Goal: Information Seeking & Learning: Learn about a topic

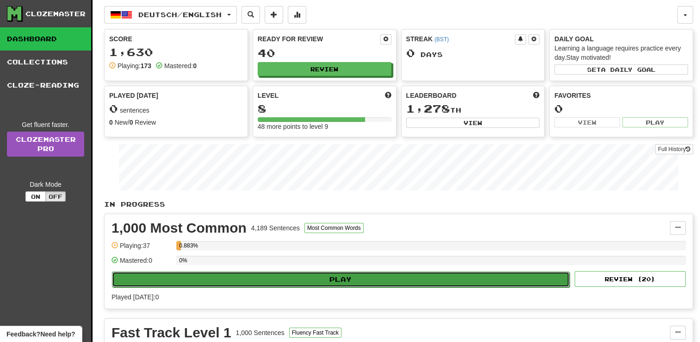
click at [415, 280] on button "Play" at bounding box center [341, 279] width 458 height 16
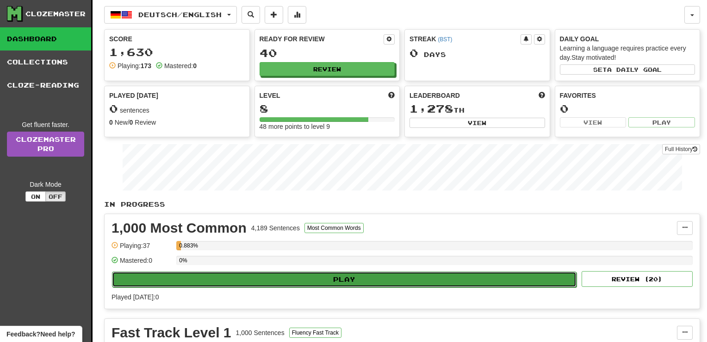
select select "**"
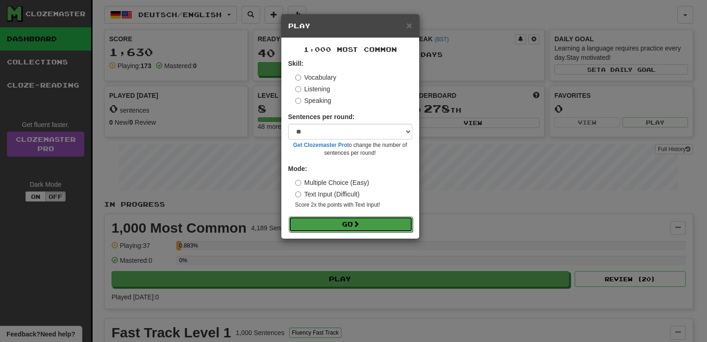
click at [360, 221] on span at bounding box center [356, 223] width 6 height 6
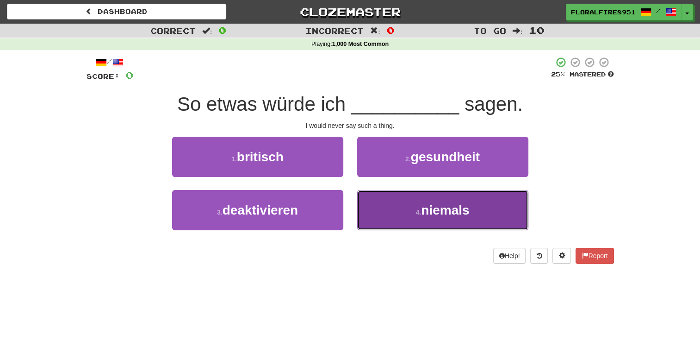
click at [449, 212] on span "niemals" at bounding box center [445, 210] width 48 height 14
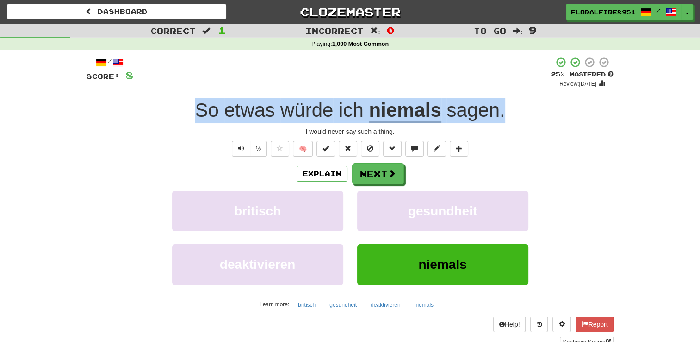
drag, startPoint x: 515, startPoint y: 116, endPoint x: 191, endPoint y: 116, distance: 323.5
click at [191, 116] on div "So etwas würde ich niemals sagen ." at bounding box center [351, 110] width 528 height 25
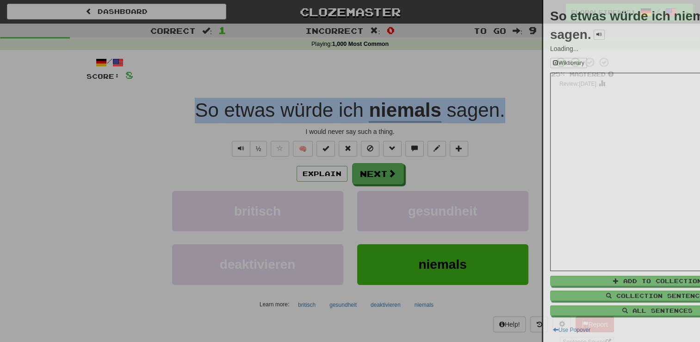
copy div "So etwas würde ich niemals sagen ."
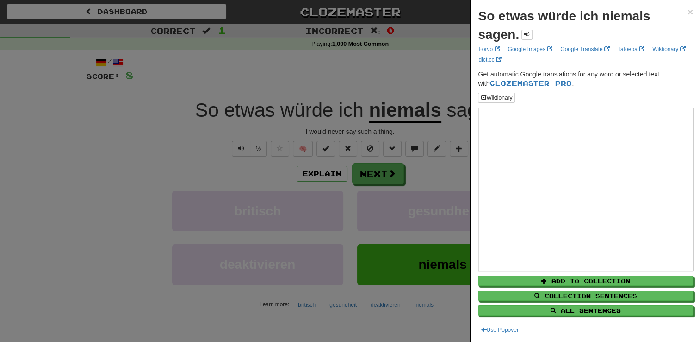
click at [320, 170] on div at bounding box center [350, 171] width 700 height 342
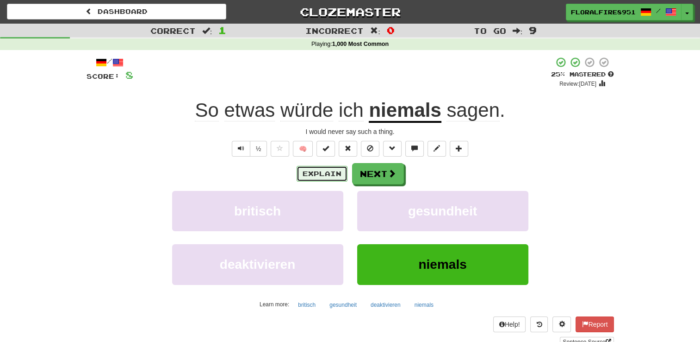
click at [325, 172] on button "Explain" at bounding box center [322, 174] width 51 height 16
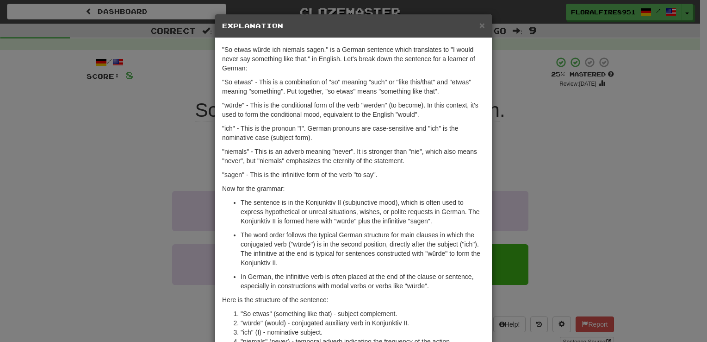
click at [341, 107] on p ""würde" - This is the conditional form of the verb "werden" (to become). In thi…" at bounding box center [353, 109] width 263 height 19
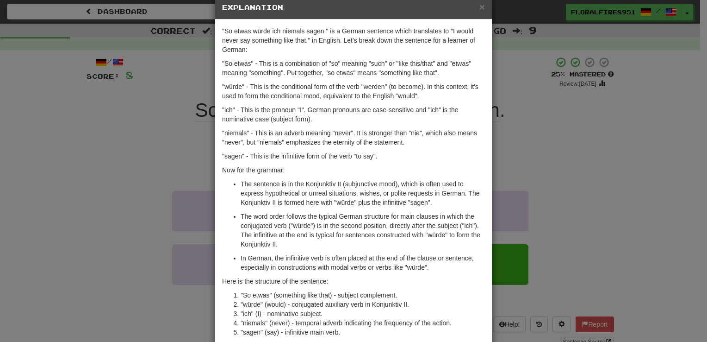
scroll to position [37, 0]
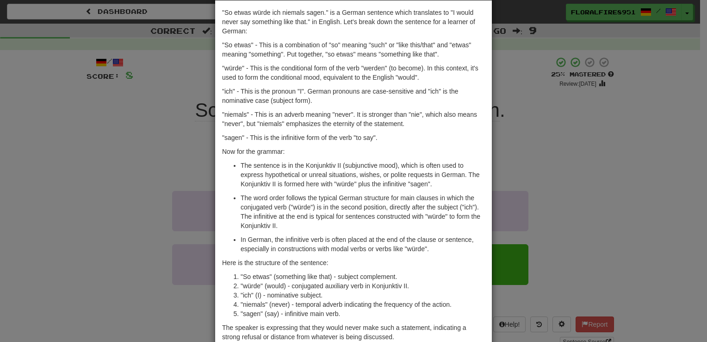
click at [225, 56] on p ""So etwas" - This is a combination of "so" meaning "such" or "like this/that" a…" at bounding box center [353, 49] width 263 height 19
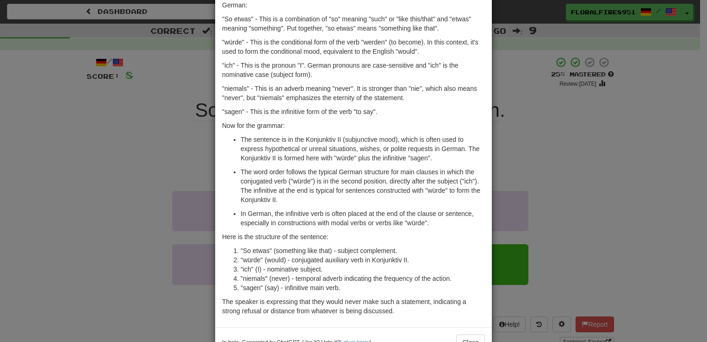
scroll to position [92, 0]
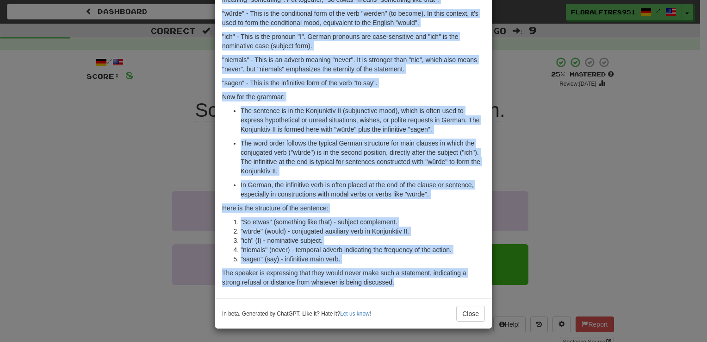
drag, startPoint x: 219, startPoint y: 30, endPoint x: 431, endPoint y: 285, distance: 331.3
click at [431, 285] on div ""So etwas würde ich niemals sagen." is a German sentence which translates to "I…" at bounding box center [353, 122] width 277 height 352
copy div ""So etwas würde ich niemals sagen." is a German sentence which translates to "I…"
click at [244, 196] on p "In German, the infinitive verb is often placed at the end of the clause or sent…" at bounding box center [363, 189] width 244 height 19
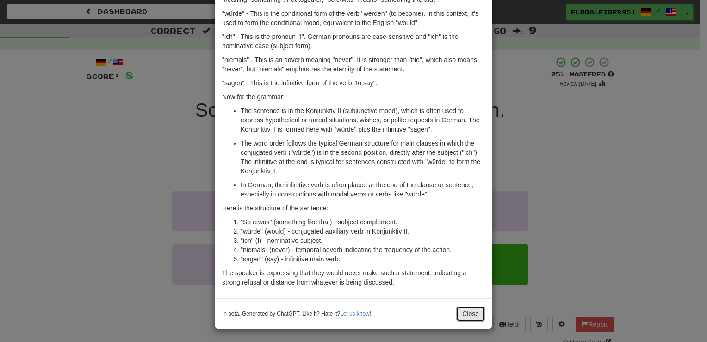
click at [465, 305] on button "Close" at bounding box center [470, 313] width 29 height 16
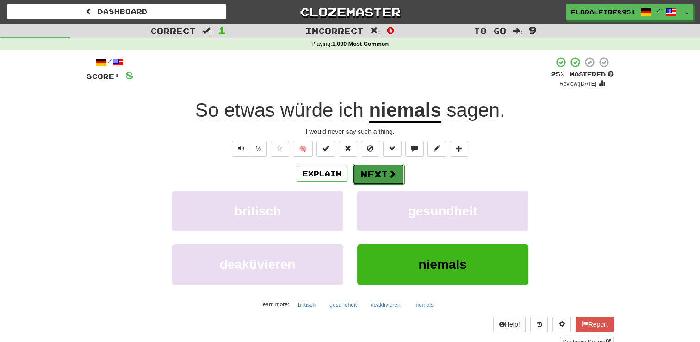
click at [381, 172] on button "Next" at bounding box center [379, 173] width 52 height 21
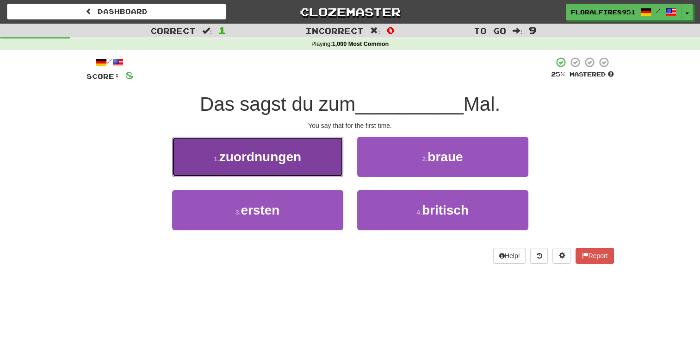
click at [329, 159] on button "1 . zuordnungen" at bounding box center [257, 157] width 171 height 40
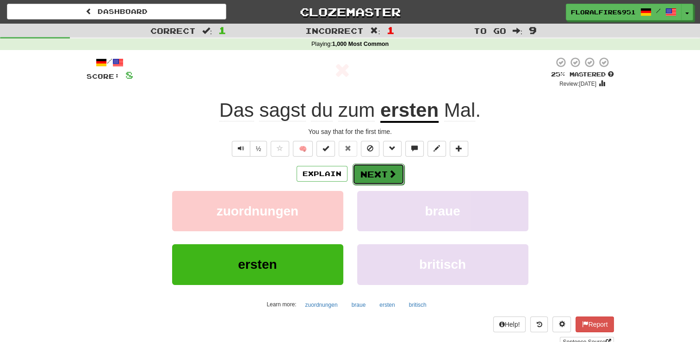
click at [374, 175] on button "Next" at bounding box center [379, 173] width 52 height 21
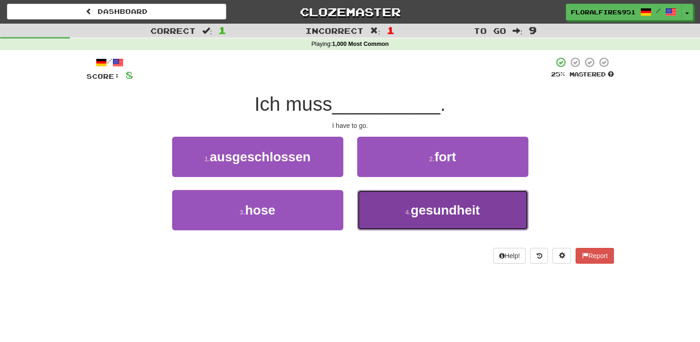
click at [382, 206] on button "4 . gesundheit" at bounding box center [442, 210] width 171 height 40
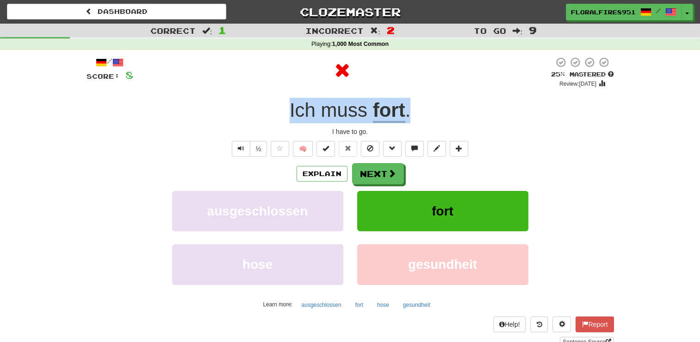
drag, startPoint x: 418, startPoint y: 118, endPoint x: 284, endPoint y: 118, distance: 134.7
click at [284, 118] on div "Ich muss fort ." at bounding box center [351, 110] width 528 height 25
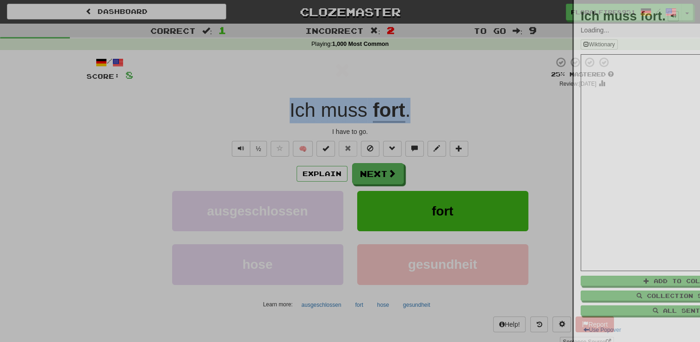
copy div "Ich muss fort ."
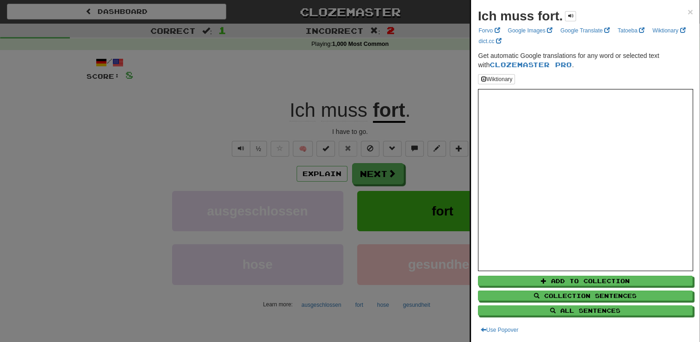
click at [284, 118] on div at bounding box center [350, 171] width 700 height 342
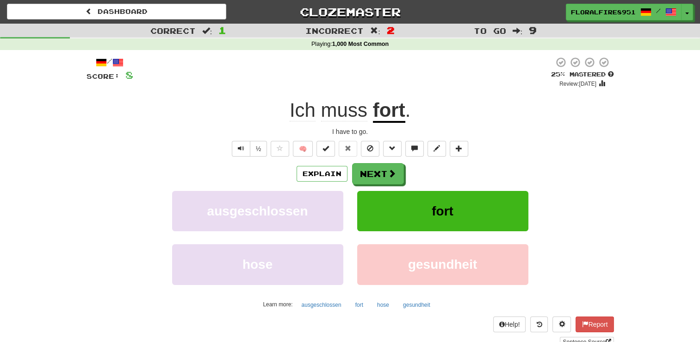
click at [209, 90] on div "/ Score : 8 25 % Mastered Review: 2025-08-20 Ich muss fort . I have to go. ½ 🧠 …" at bounding box center [351, 201] width 528 height 290
drag, startPoint x: 370, startPoint y: 132, endPoint x: 315, endPoint y: 131, distance: 55.1
click at [315, 131] on div "I have to go." at bounding box center [351, 131] width 528 height 9
copy div "I have to go."
click at [186, 148] on div "½ 🧠" at bounding box center [351, 149] width 528 height 16
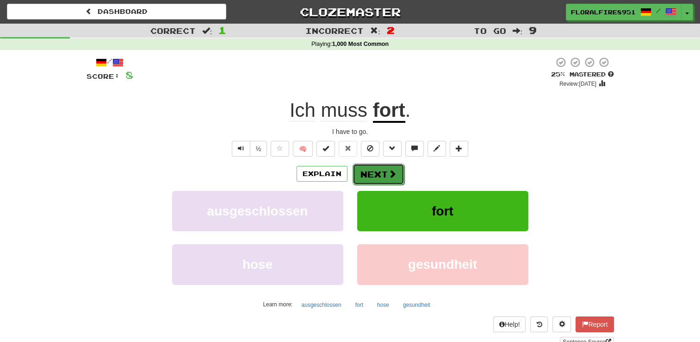
click at [368, 173] on button "Next" at bounding box center [379, 173] width 52 height 21
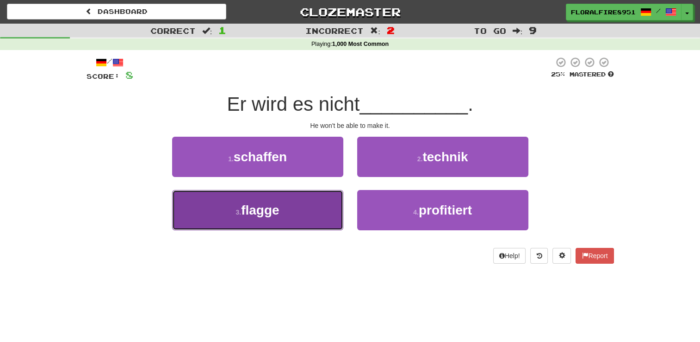
click at [272, 218] on button "3 . flagge" at bounding box center [257, 210] width 171 height 40
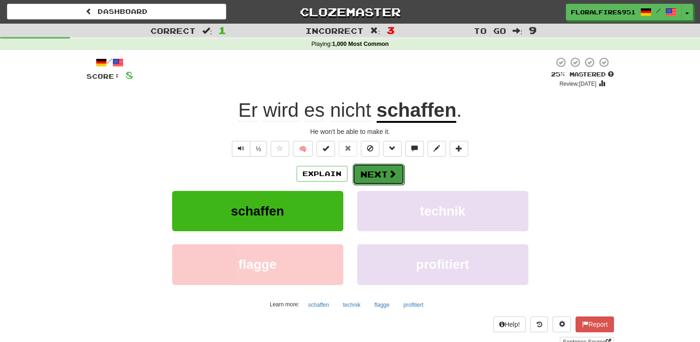
click at [383, 173] on button "Next" at bounding box center [379, 173] width 52 height 21
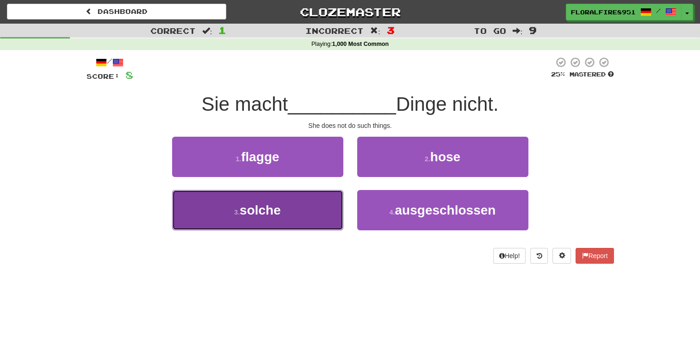
click at [289, 219] on button "3 . solche" at bounding box center [257, 210] width 171 height 40
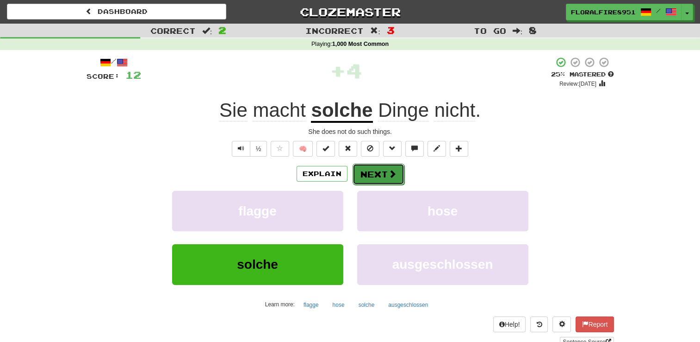
click at [378, 177] on button "Next" at bounding box center [379, 173] width 52 height 21
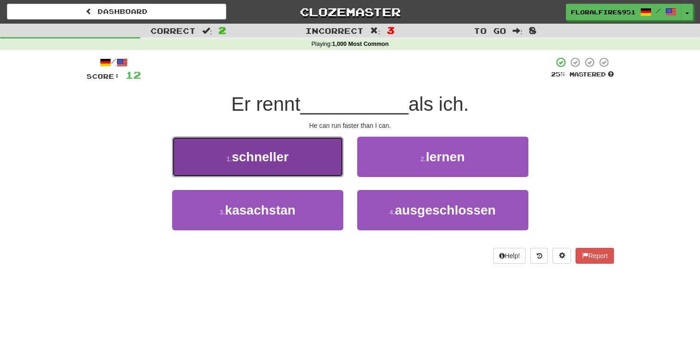
click at [299, 148] on button "1 . schneller" at bounding box center [257, 157] width 171 height 40
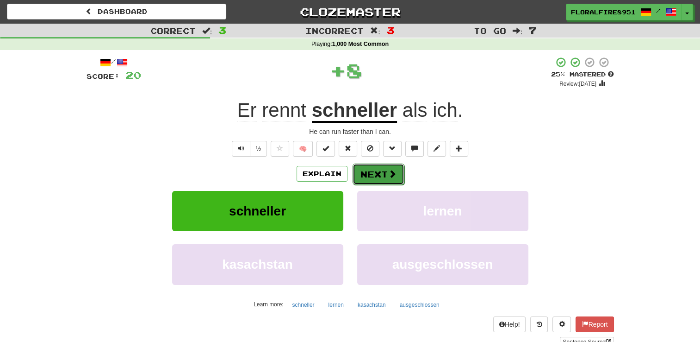
click at [394, 171] on span at bounding box center [392, 173] width 8 height 8
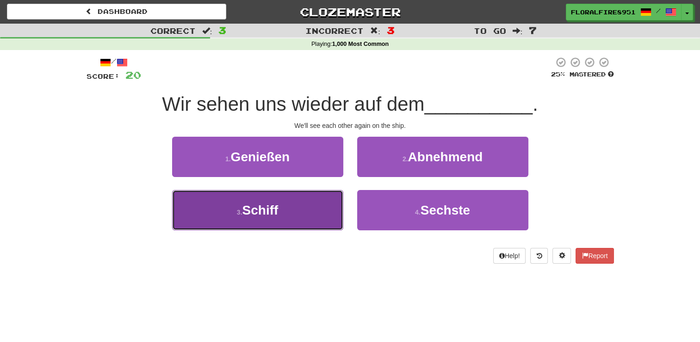
click at [297, 210] on button "3 . Schiff" at bounding box center [257, 210] width 171 height 40
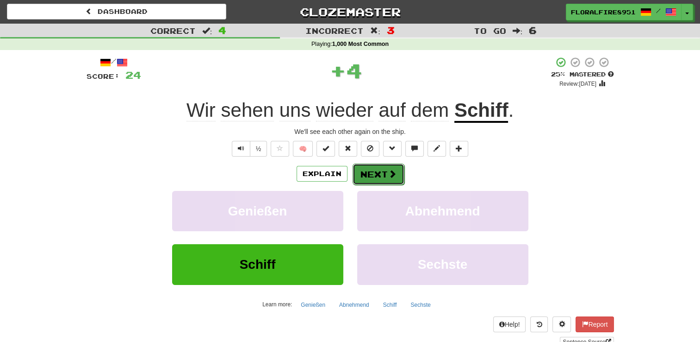
click at [381, 169] on button "Next" at bounding box center [379, 173] width 52 height 21
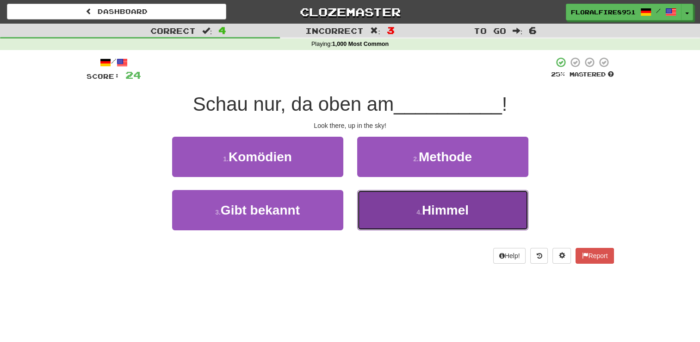
click at [444, 207] on span "Himmel" at bounding box center [445, 210] width 47 height 14
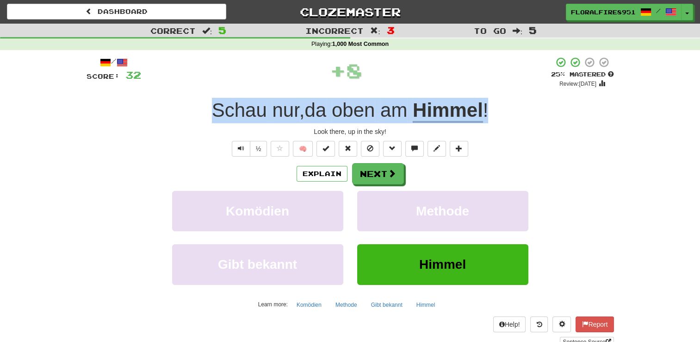
drag, startPoint x: 205, startPoint y: 111, endPoint x: 494, endPoint y: 110, distance: 289.3
click at [494, 110] on div "Schau nur , da oben am Himmel !" at bounding box center [351, 110] width 528 height 25
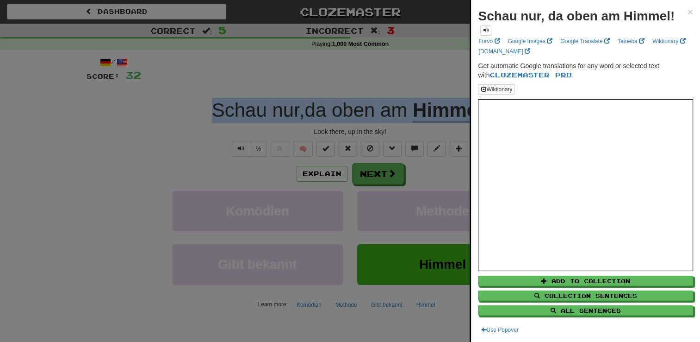
copy div "Schau nur , da oben am Himmel !"
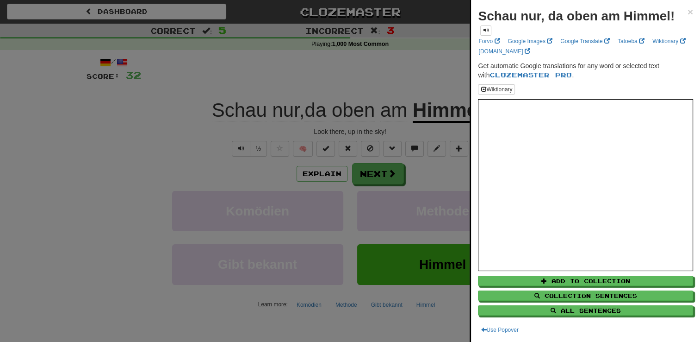
click at [125, 110] on div at bounding box center [350, 171] width 700 height 342
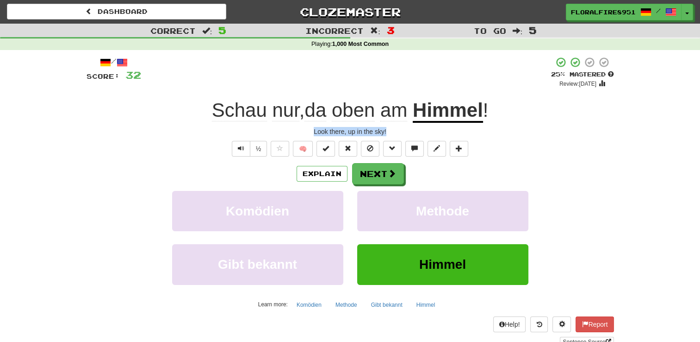
drag, startPoint x: 393, startPoint y: 132, endPoint x: 307, endPoint y: 123, distance: 86.5
click at [307, 123] on div "/ Score : 32 + 8 25 % Mastered Review: 2025-08-30 Schau nur , da oben am Himmel…" at bounding box center [351, 201] width 528 height 290
copy div "Look there, up in the sky!"
click at [124, 214] on div "Komödien Methode" at bounding box center [350, 217] width 555 height 53
click at [377, 181] on button "Next" at bounding box center [379, 173] width 52 height 21
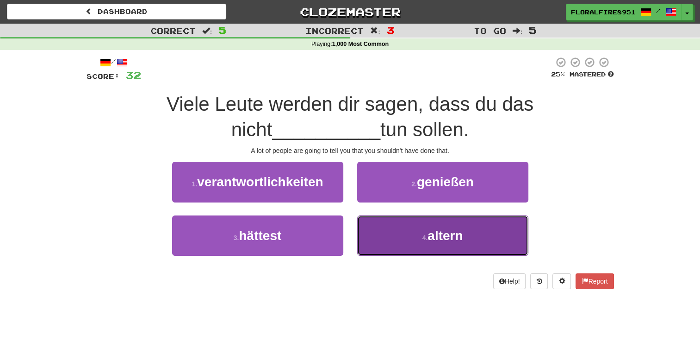
click at [387, 234] on button "4 . altern" at bounding box center [442, 235] width 171 height 40
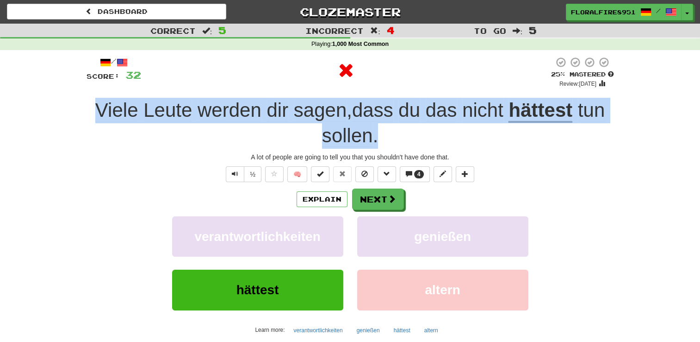
drag, startPoint x: 383, startPoint y: 137, endPoint x: 81, endPoint y: 108, distance: 303.2
click at [81, 108] on div "/ Score : 32 25 % Mastered Review: 2025-08-20 Viele Leute werden dir sagen , da…" at bounding box center [351, 217] width 542 height 335
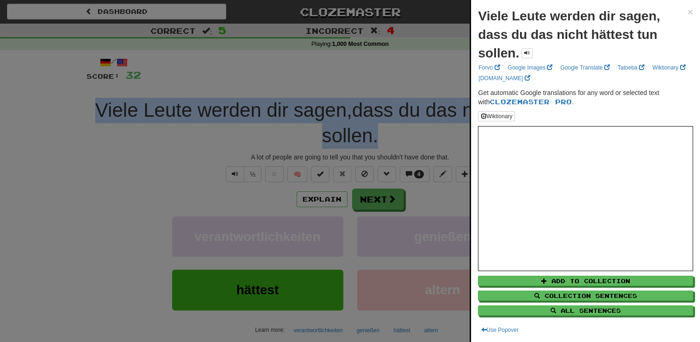
copy div "Viele Leute werden dir sagen , dass du das nicht hättest tun sollen ."
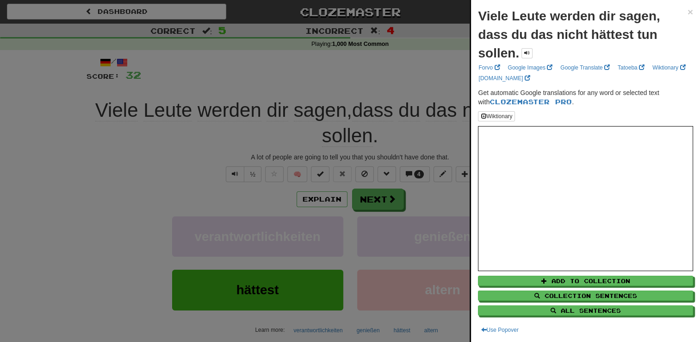
click at [81, 108] on div at bounding box center [350, 171] width 700 height 342
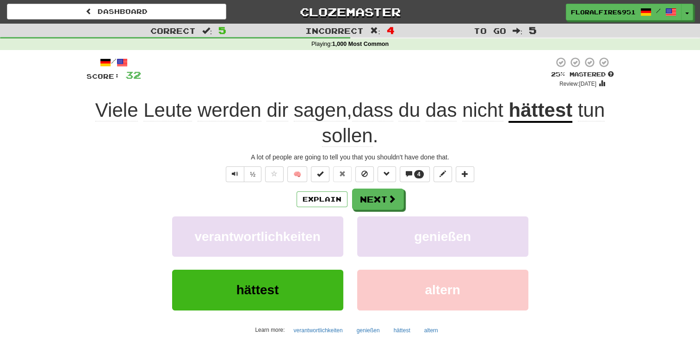
click at [170, 160] on div "A lot of people are going to tell you that you shouldn't have done that." at bounding box center [351, 156] width 528 height 9
click at [330, 199] on button "Explain" at bounding box center [322, 199] width 51 height 16
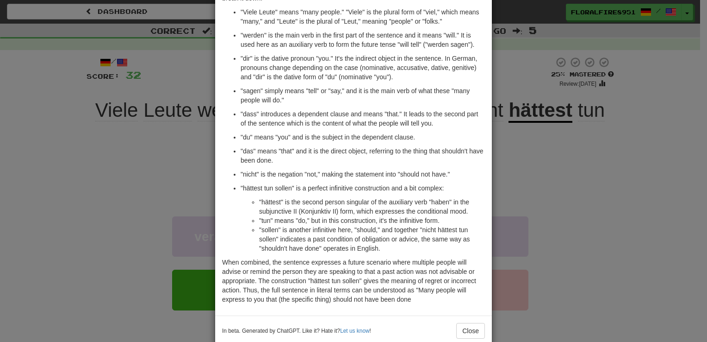
scroll to position [87, 0]
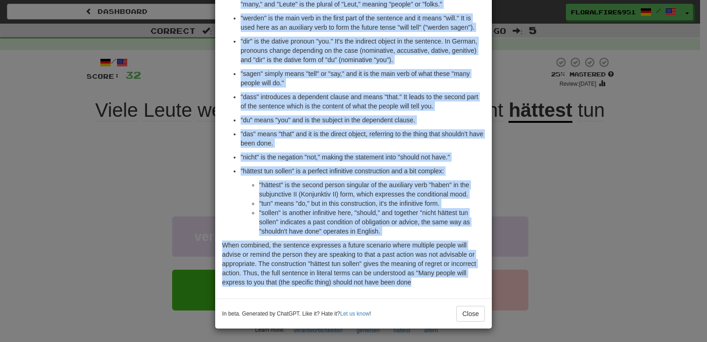
drag, startPoint x: 217, startPoint y: 46, endPoint x: 444, endPoint y: 284, distance: 329.4
click at [444, 284] on div "Sure! The sentence "Viele Leute werden dir sagen, dass du das nicht hättest tun…" at bounding box center [353, 124] width 277 height 347
copy div "Sure! The sentence "Viele Leute werden dir sagen, dass du das nicht hättest tun…"
click at [437, 48] on p ""dir" is the dative pronoun "you." It's the indirect object in the sentence. In…" at bounding box center [363, 51] width 244 height 28
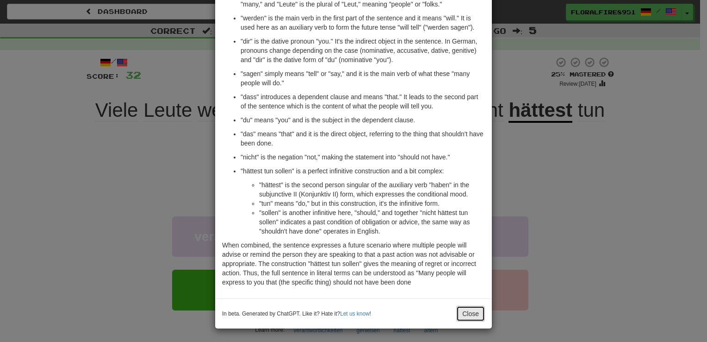
click at [463, 316] on button "Close" at bounding box center [470, 313] width 29 height 16
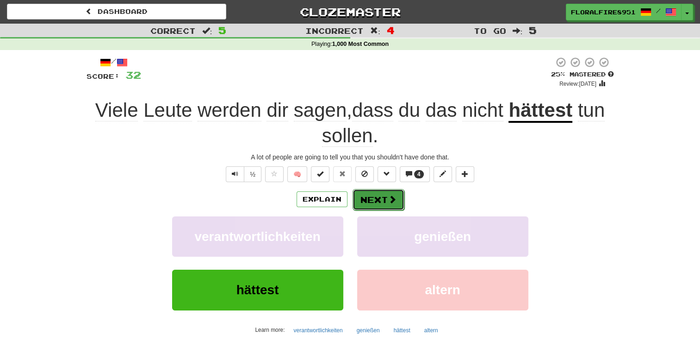
click at [376, 197] on button "Next" at bounding box center [379, 199] width 52 height 21
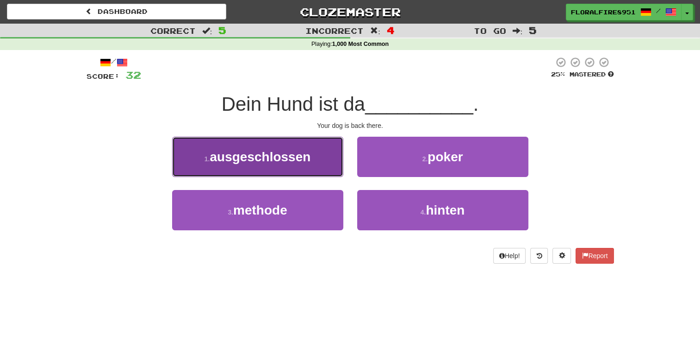
click at [317, 162] on button "1 . ausgeschlossen" at bounding box center [257, 157] width 171 height 40
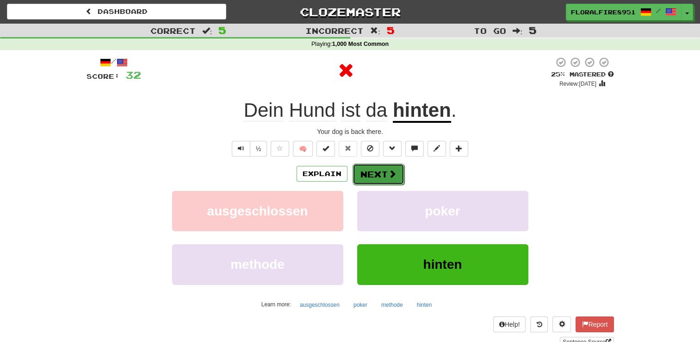
click at [391, 168] on button "Next" at bounding box center [379, 173] width 52 height 21
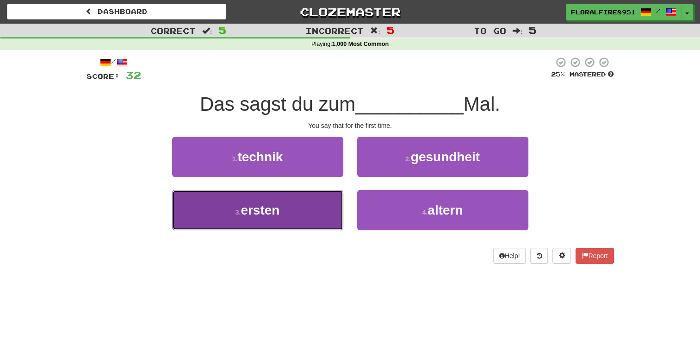
click at [284, 204] on button "3 . ersten" at bounding box center [257, 210] width 171 height 40
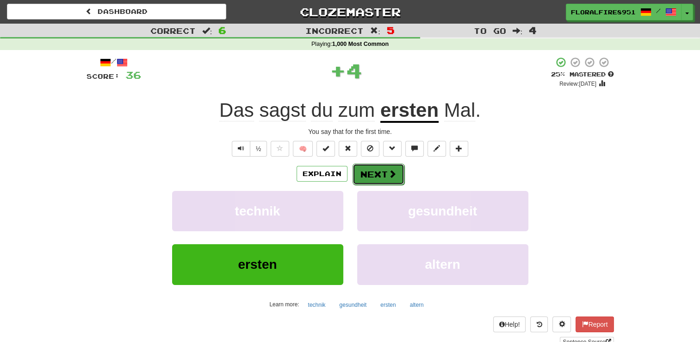
click at [388, 173] on span at bounding box center [392, 173] width 8 height 8
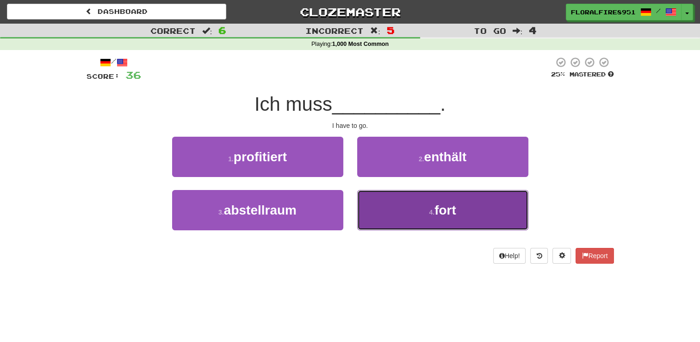
click at [416, 203] on button "4 . fort" at bounding box center [442, 210] width 171 height 40
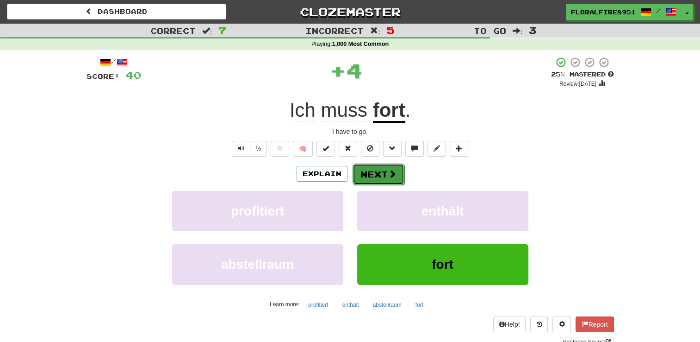
click at [375, 169] on button "Next" at bounding box center [379, 173] width 52 height 21
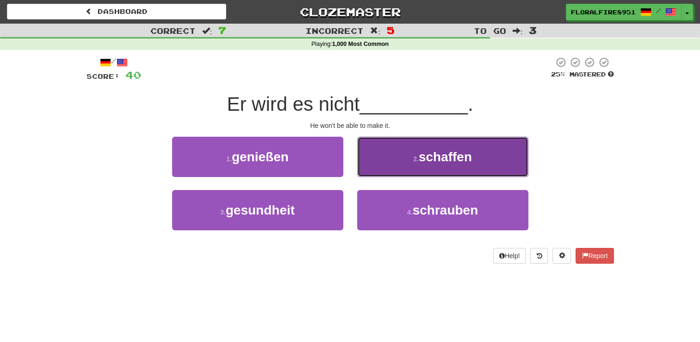
click at [380, 157] on button "2 . schaffen" at bounding box center [442, 157] width 171 height 40
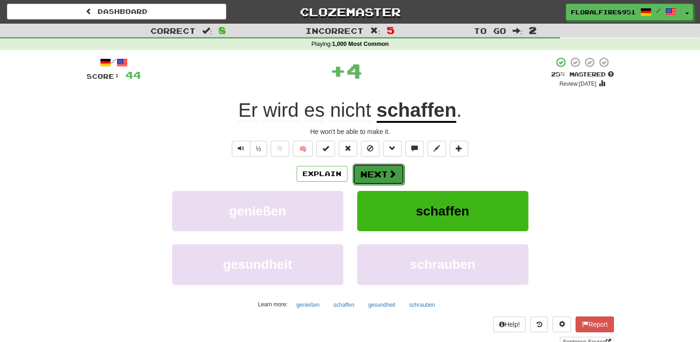
click at [377, 173] on button "Next" at bounding box center [379, 173] width 52 height 21
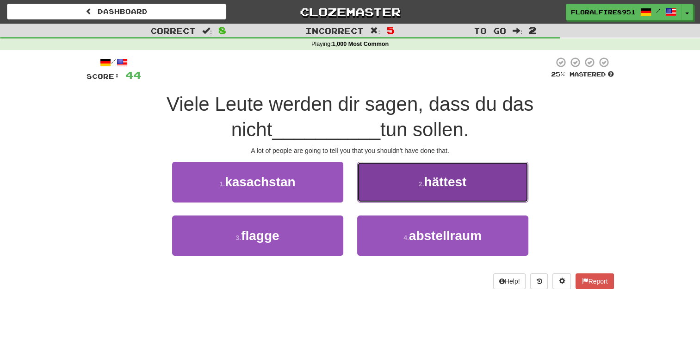
click at [398, 180] on button "2 . hättest" at bounding box center [442, 182] width 171 height 40
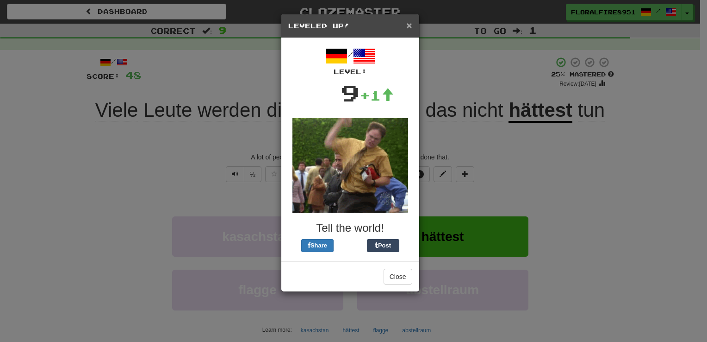
click at [408, 24] on span "×" at bounding box center [409, 25] width 6 height 11
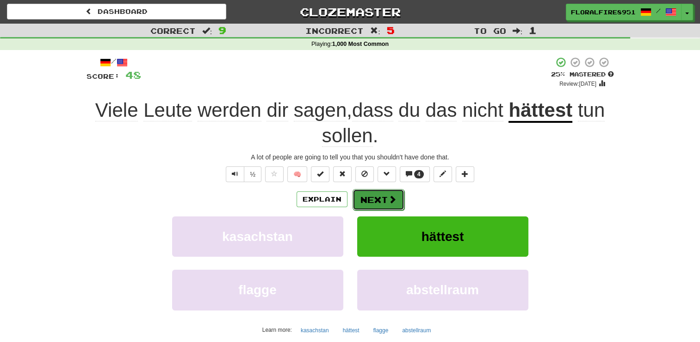
click at [371, 205] on button "Next" at bounding box center [379, 199] width 52 height 21
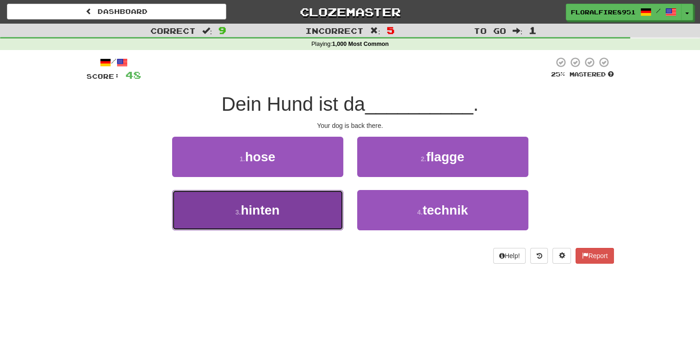
click at [292, 212] on button "3 . hinten" at bounding box center [257, 210] width 171 height 40
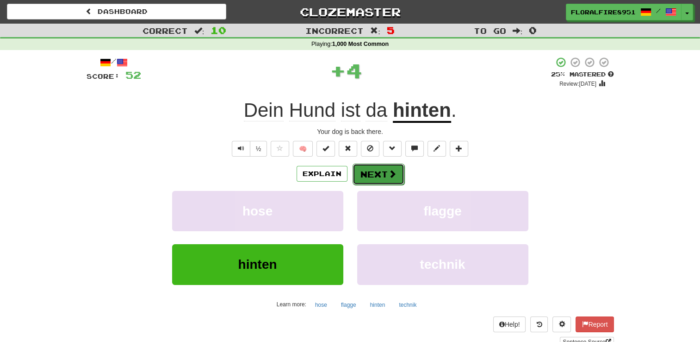
click at [386, 173] on button "Next" at bounding box center [379, 173] width 52 height 21
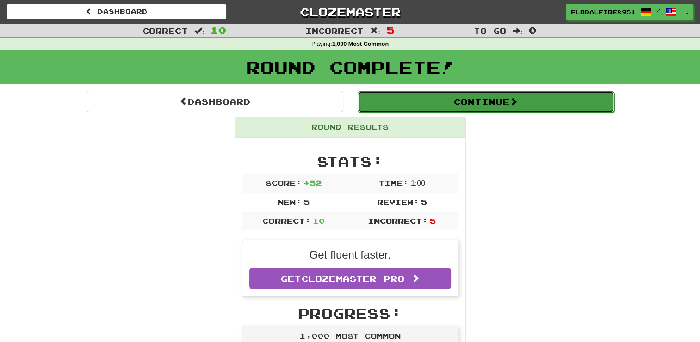
click at [565, 98] on button "Continue" at bounding box center [486, 101] width 257 height 21
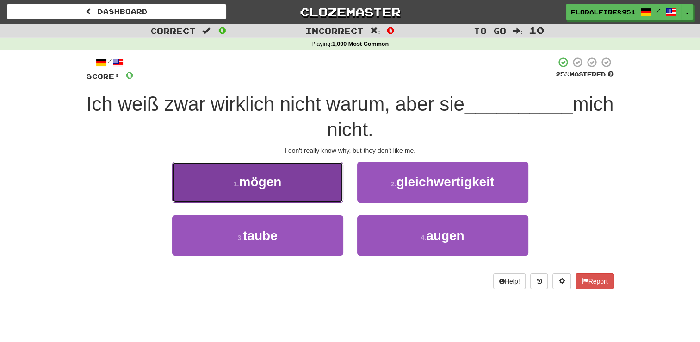
click at [333, 183] on button "1 . m ö gen" at bounding box center [257, 182] width 171 height 40
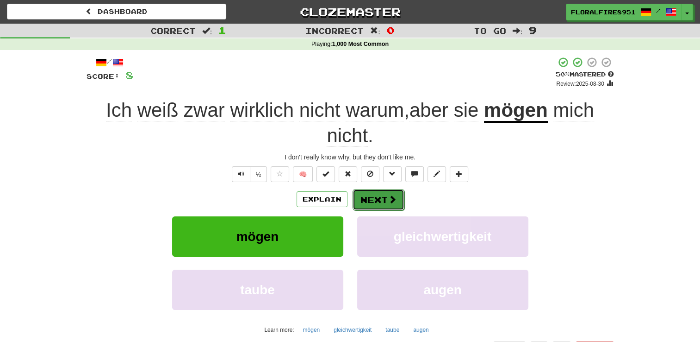
click at [375, 197] on button "Next" at bounding box center [379, 199] width 52 height 21
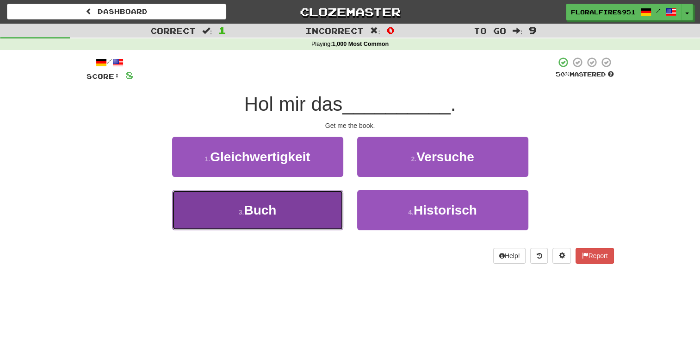
click at [281, 227] on button "3 . Buch" at bounding box center [257, 210] width 171 height 40
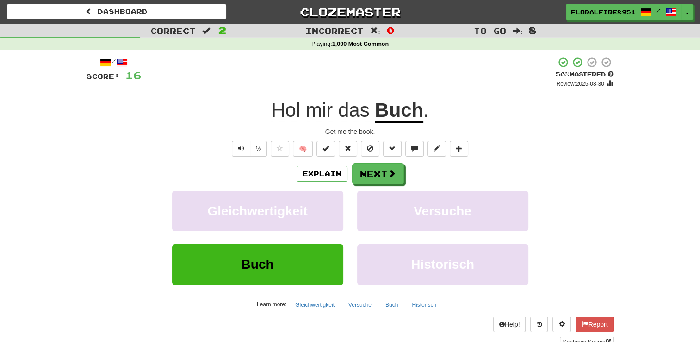
drag, startPoint x: 577, startPoint y: 132, endPoint x: 550, endPoint y: 145, distance: 29.6
click at [577, 132] on div "Get me the book ." at bounding box center [351, 131] width 528 height 9
click at [365, 176] on button "Next" at bounding box center [379, 173] width 52 height 21
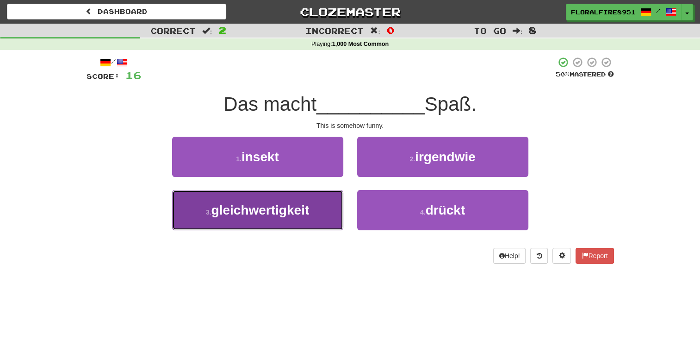
click at [309, 205] on span "gleichwertigkeit" at bounding box center [261, 210] width 98 height 14
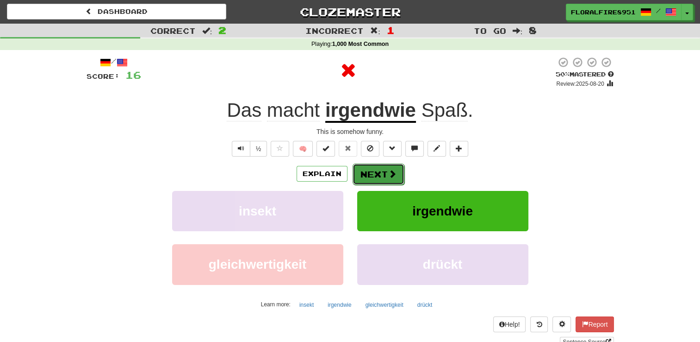
click at [384, 169] on button "Next" at bounding box center [379, 173] width 52 height 21
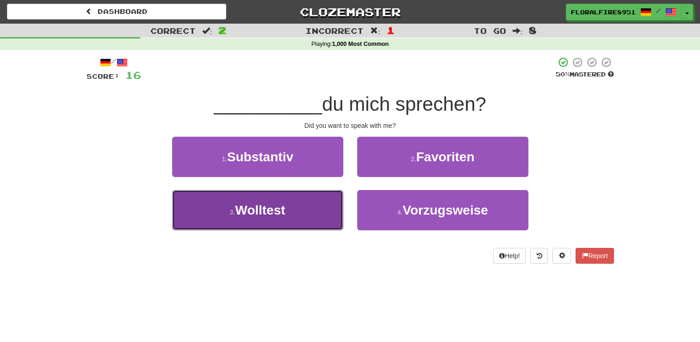
click at [267, 206] on span "Wolltest" at bounding box center [260, 210] width 50 height 14
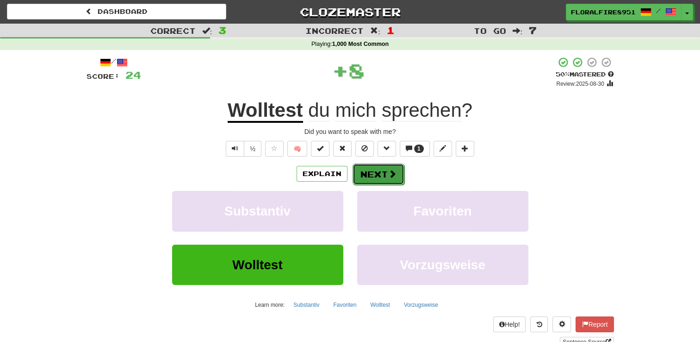
click at [376, 174] on button "Next" at bounding box center [379, 173] width 52 height 21
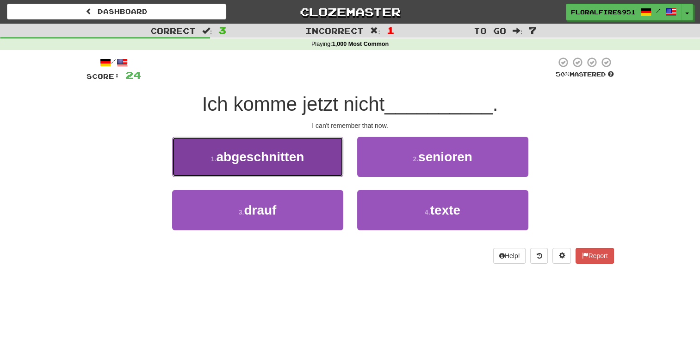
click at [324, 162] on button "1 . abgeschnitten" at bounding box center [257, 157] width 171 height 40
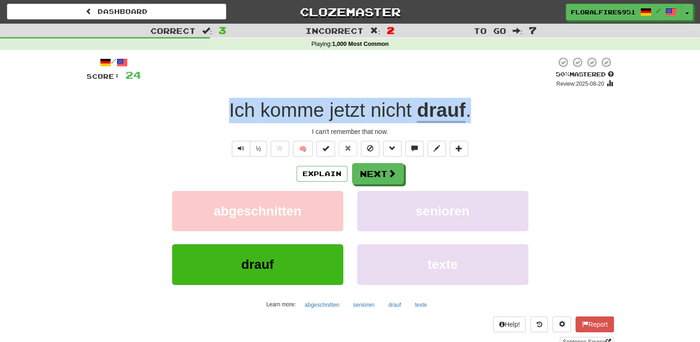
drag, startPoint x: 218, startPoint y: 106, endPoint x: 485, endPoint y: 106, distance: 266.6
click at [485, 106] on div "Ich komme jetzt nicht drauf ." at bounding box center [351, 110] width 528 height 25
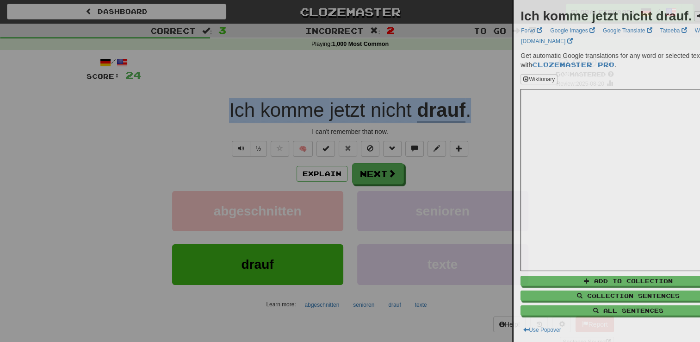
copy div "Ich komme jetzt nicht drauf ."
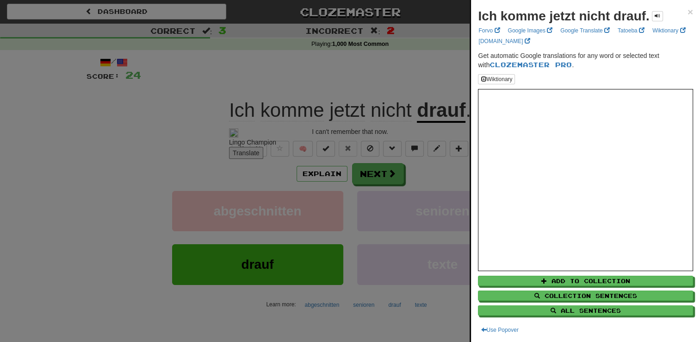
click at [119, 140] on div at bounding box center [350, 171] width 700 height 342
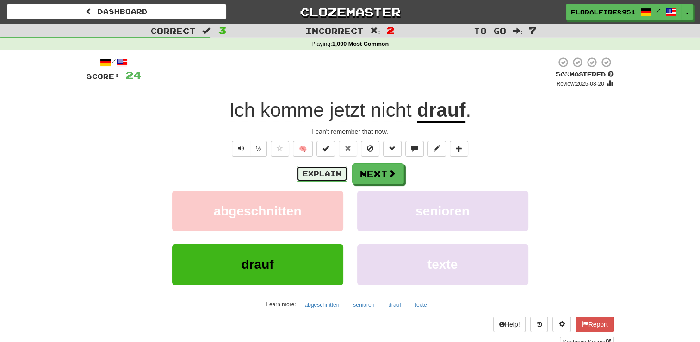
click at [329, 166] on button "Explain" at bounding box center [322, 174] width 51 height 16
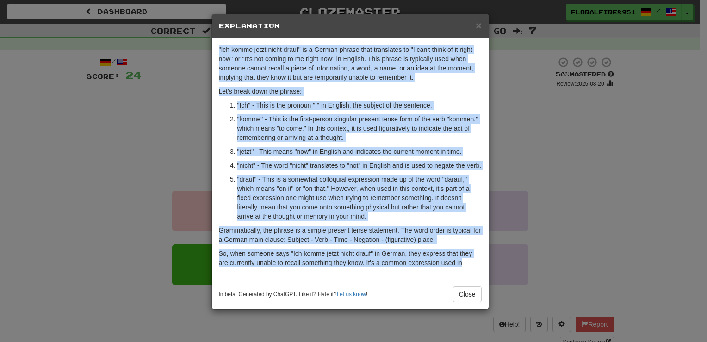
drag, startPoint x: 218, startPoint y: 45, endPoint x: 465, endPoint y: 278, distance: 339.6
click at [465, 278] on div ""Ich komme jetzt nicht drauf" is a German phrase that translates to "I can't th…" at bounding box center [350, 158] width 277 height 241
copy div ""Ich komme jetzt nicht drauf" is a German phrase that translates to "I can't th…"
click at [225, 130] on ol ""Ich" - This is the pronoun "I" in English, the subject of the sentence. "komme…" at bounding box center [350, 160] width 263 height 120
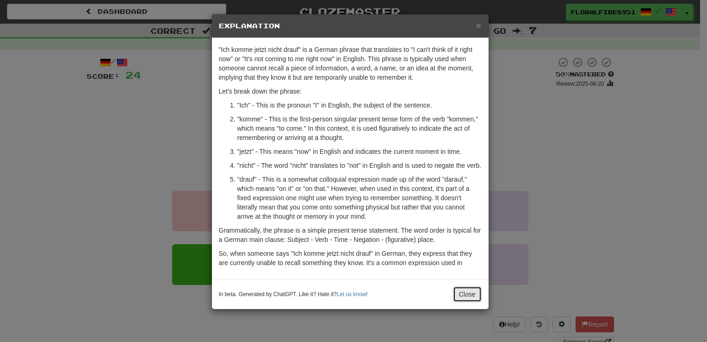
click at [469, 296] on button "Close" at bounding box center [467, 294] width 29 height 16
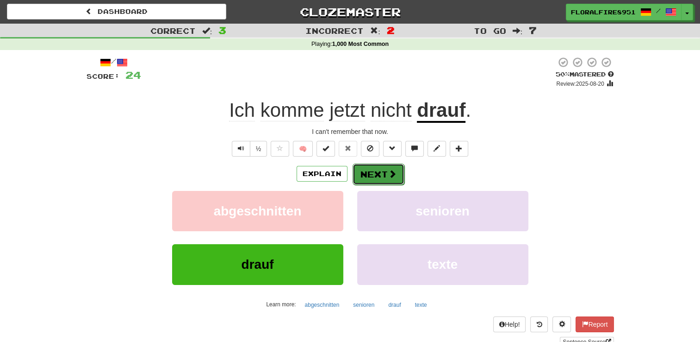
click at [363, 169] on button "Next" at bounding box center [379, 173] width 52 height 21
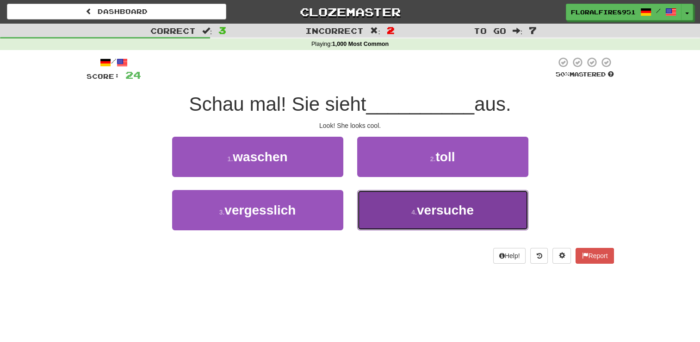
click at [397, 206] on button "4 . versuche" at bounding box center [442, 210] width 171 height 40
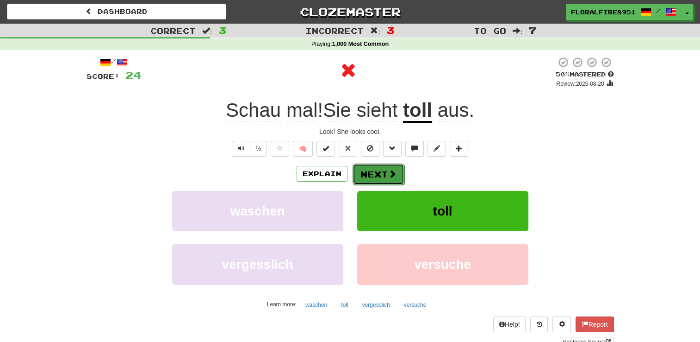
click at [385, 166] on button "Next" at bounding box center [379, 173] width 52 height 21
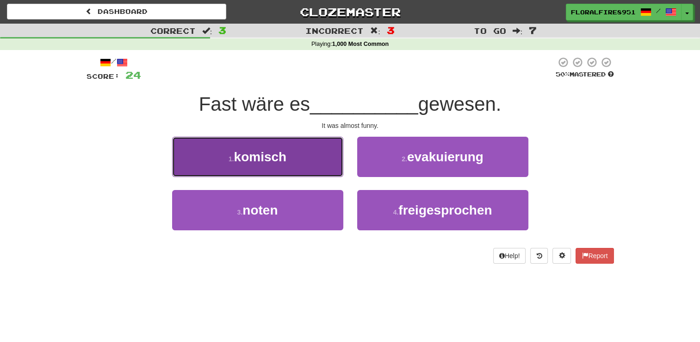
click at [301, 156] on button "1 . komisch" at bounding box center [257, 157] width 171 height 40
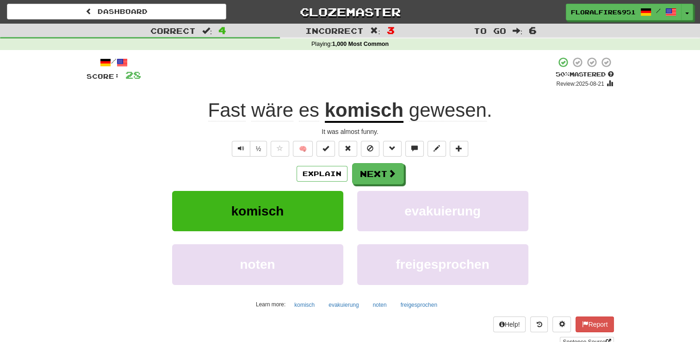
drag, startPoint x: 511, startPoint y: 110, endPoint x: 197, endPoint y: 135, distance: 315.3
click at [197, 135] on div "/ Score: 28 + 4 50 % Mastered Review : 2025 - 08 - 21 Fast w ä re es komisch ge…" at bounding box center [351, 201] width 528 height 290
click at [137, 132] on div "It was almost funny." at bounding box center [351, 131] width 528 height 9
click at [378, 168] on button "Next" at bounding box center [379, 173] width 52 height 21
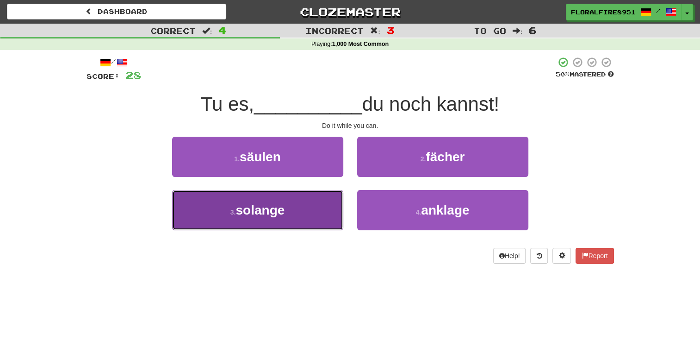
click at [308, 196] on button "3 . solange" at bounding box center [257, 210] width 171 height 40
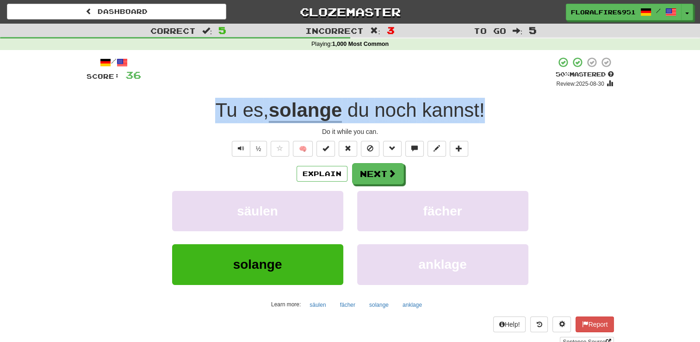
drag, startPoint x: 199, startPoint y: 105, endPoint x: 511, endPoint y: 102, distance: 312.9
click at [511, 102] on div "Tu es , solange du noch kannst !" at bounding box center [351, 110] width 528 height 25
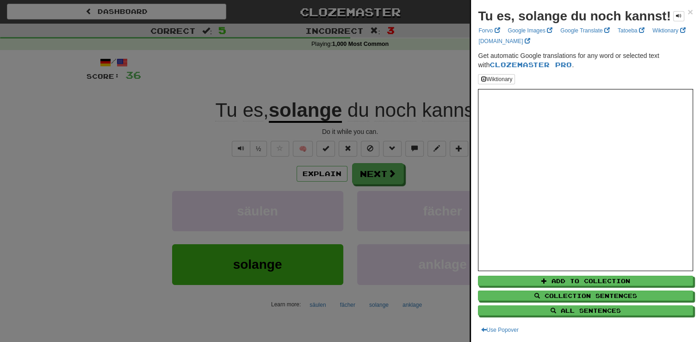
click at [176, 133] on div at bounding box center [350, 171] width 700 height 342
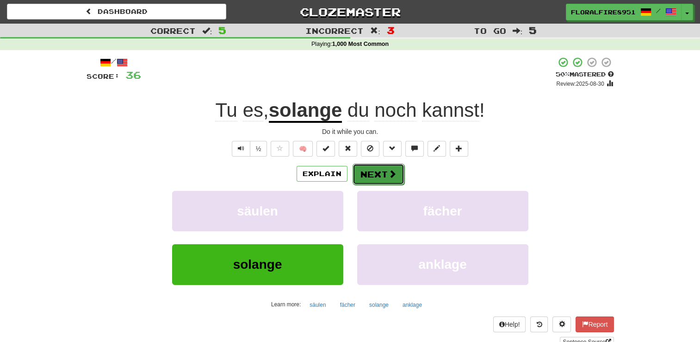
click at [389, 171] on span at bounding box center [392, 173] width 8 height 8
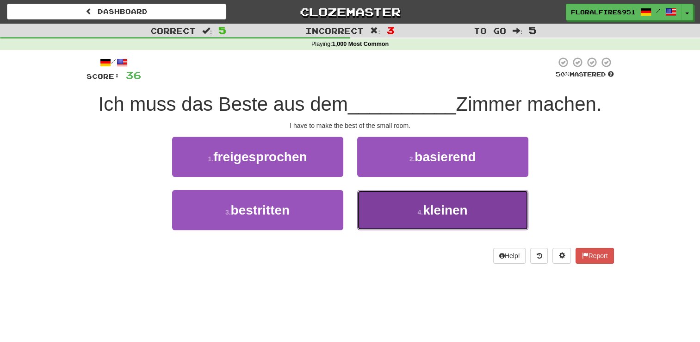
click at [430, 201] on button "4 . kleinen" at bounding box center [442, 210] width 171 height 40
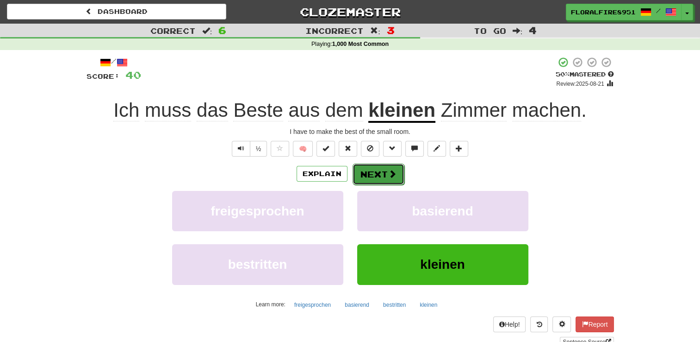
click at [381, 171] on button "Next" at bounding box center [379, 173] width 52 height 21
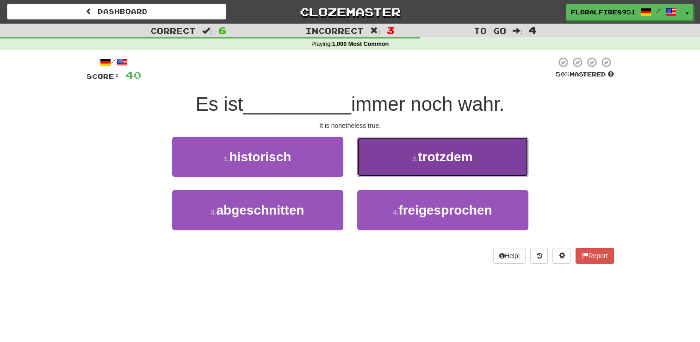
click at [406, 155] on button "2 . trotzdem" at bounding box center [442, 157] width 171 height 40
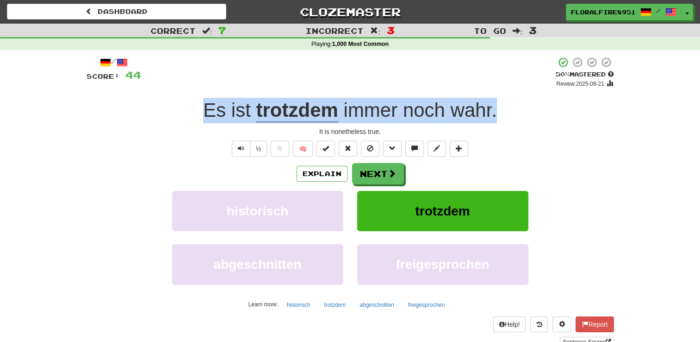
drag, startPoint x: 194, startPoint y: 102, endPoint x: 518, endPoint y: 114, distance: 323.8
click at [518, 114] on div "Es ist trotzdem immer noch wahr ." at bounding box center [351, 110] width 528 height 25
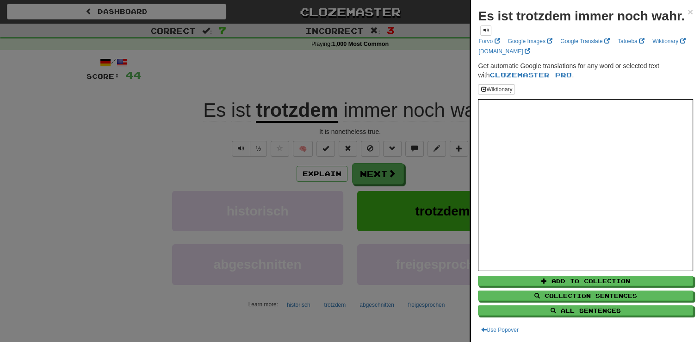
click at [146, 111] on div at bounding box center [350, 171] width 700 height 342
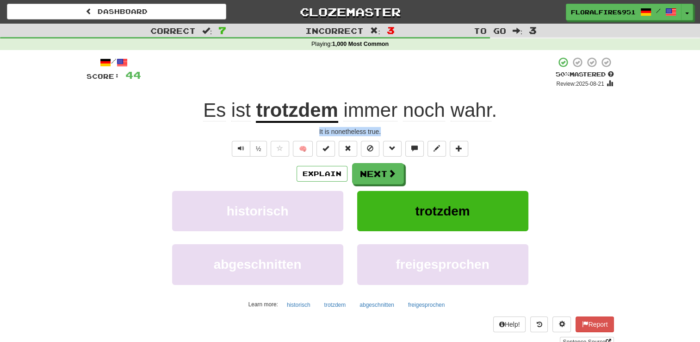
drag, startPoint x: 388, startPoint y: 131, endPoint x: 315, endPoint y: 127, distance: 73.2
click at [315, 127] on div "It is nonetheless true." at bounding box center [351, 131] width 528 height 9
click at [173, 251] on button "abgeschnitten" at bounding box center [257, 264] width 171 height 40
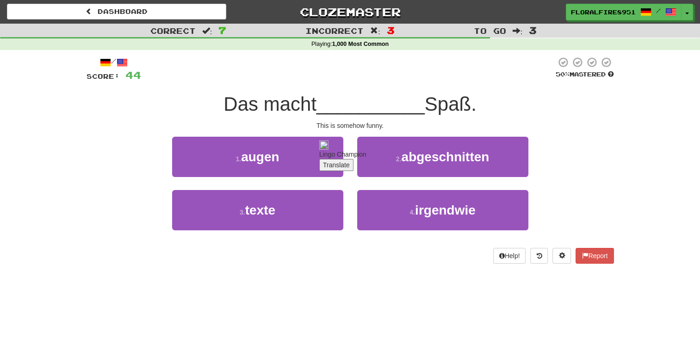
click at [536, 109] on div "Das macht __________ Spaß." at bounding box center [351, 104] width 528 height 25
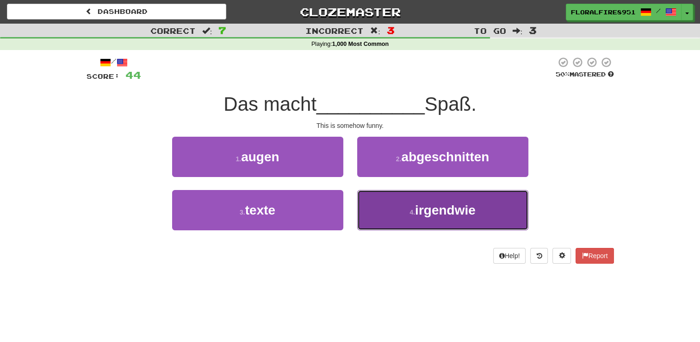
click at [438, 212] on span "irgendwie" at bounding box center [445, 210] width 61 height 14
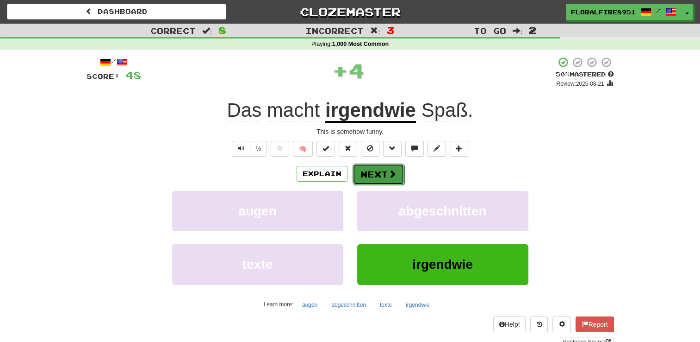
click at [383, 168] on button "Next" at bounding box center [379, 173] width 52 height 21
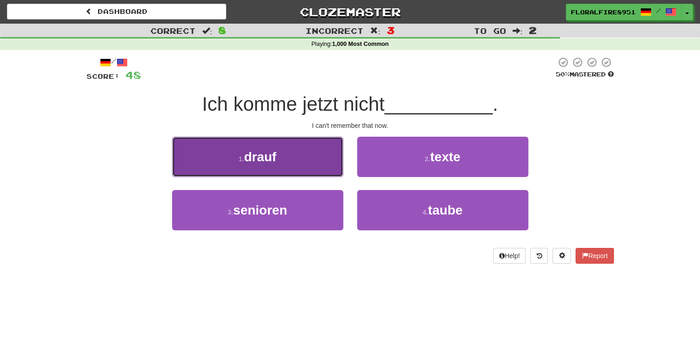
click at [332, 156] on button "1 . drauf" at bounding box center [257, 157] width 171 height 40
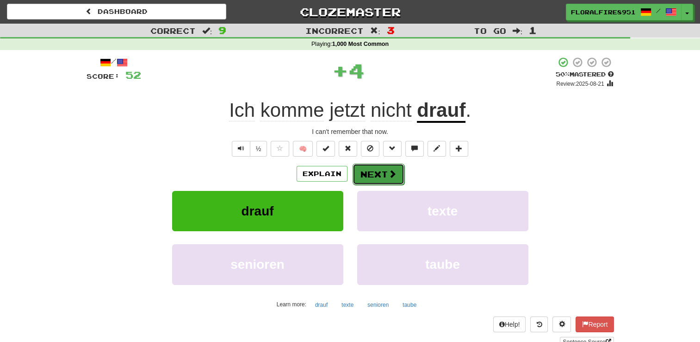
click at [386, 166] on button "Next" at bounding box center [379, 173] width 52 height 21
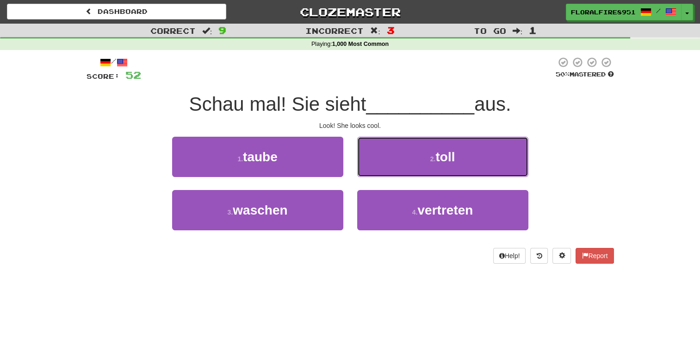
click at [386, 166] on button "2 . toll" at bounding box center [442, 157] width 171 height 40
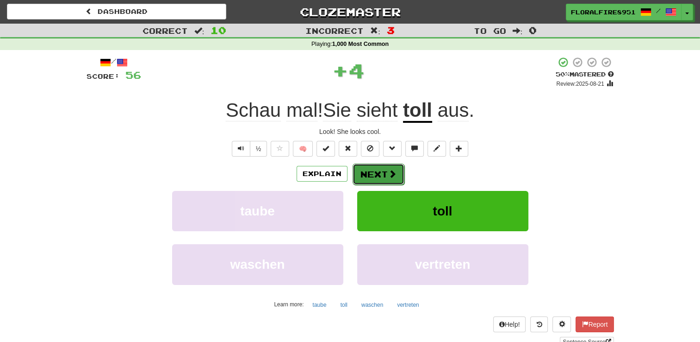
click at [375, 168] on button "Next" at bounding box center [379, 173] width 52 height 21
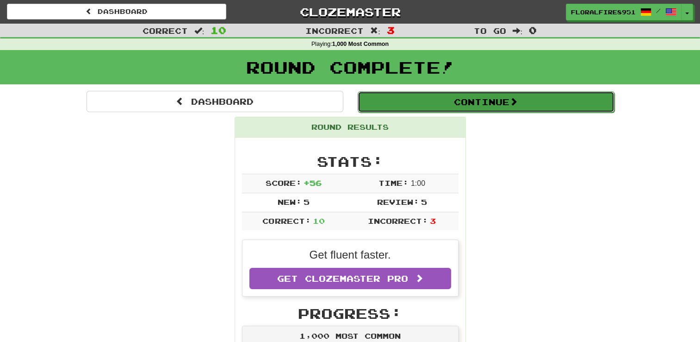
click at [524, 97] on button "Continue" at bounding box center [486, 101] width 257 height 21
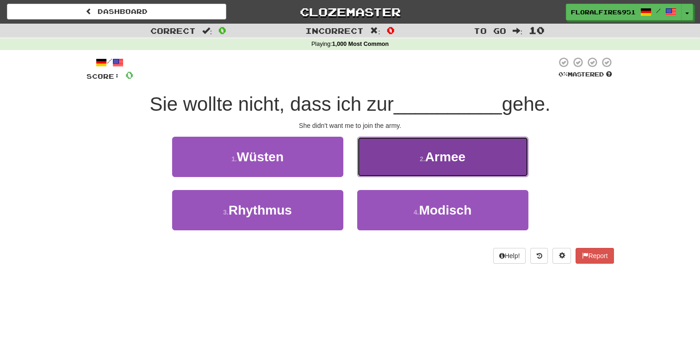
click at [402, 148] on button "2 . Armee" at bounding box center [442, 157] width 171 height 40
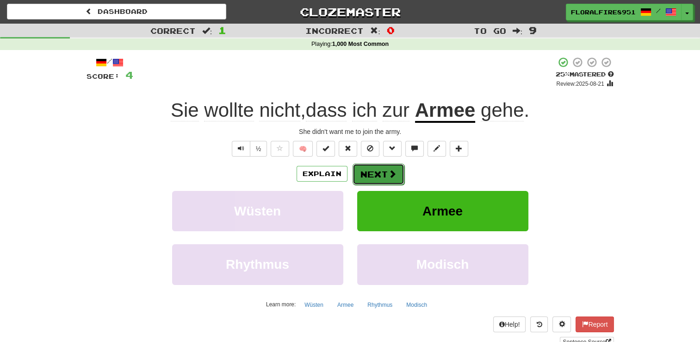
click at [368, 178] on button "Next" at bounding box center [379, 173] width 52 height 21
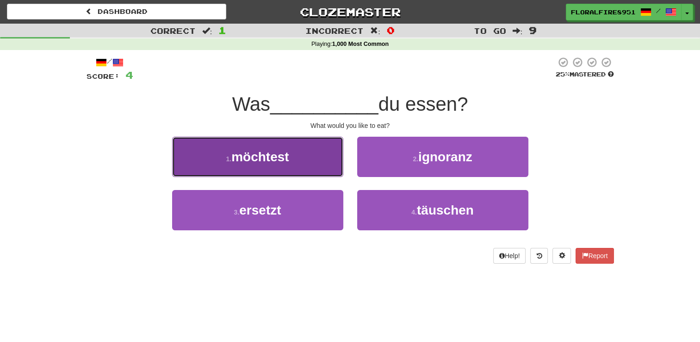
click at [303, 164] on button "1 . m ö chtest" at bounding box center [257, 157] width 171 height 40
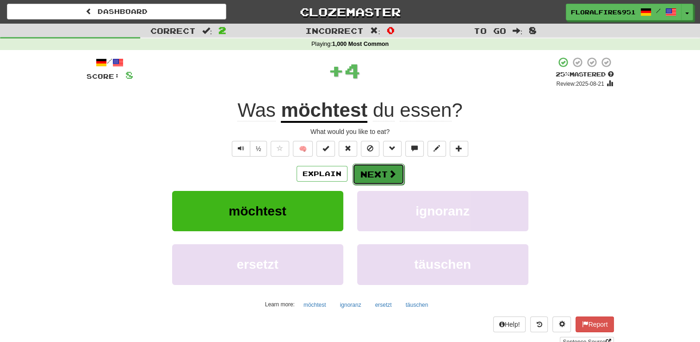
click at [375, 167] on button "Next" at bounding box center [379, 173] width 52 height 21
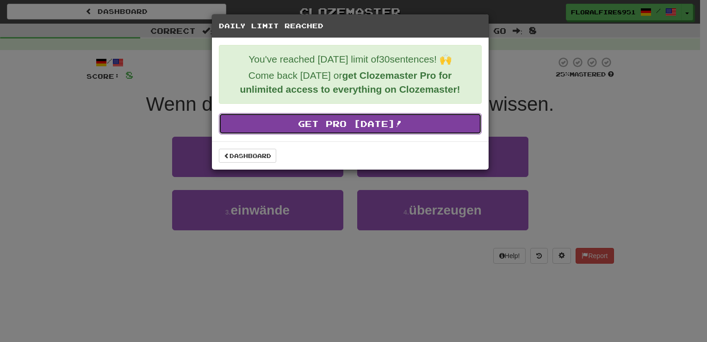
click at [318, 127] on link "Get Pro Today!" at bounding box center [350, 123] width 263 height 21
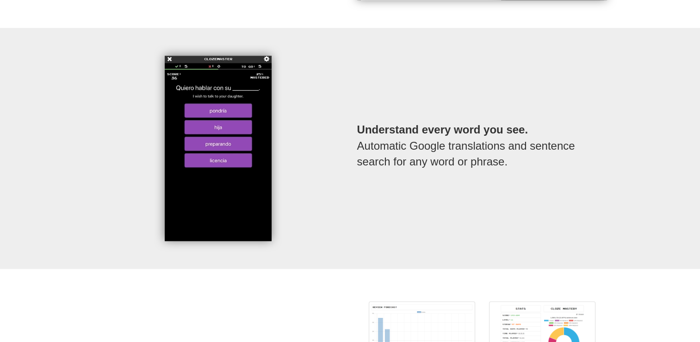
scroll to position [1131, 0]
